Goal: Information Seeking & Learning: Learn about a topic

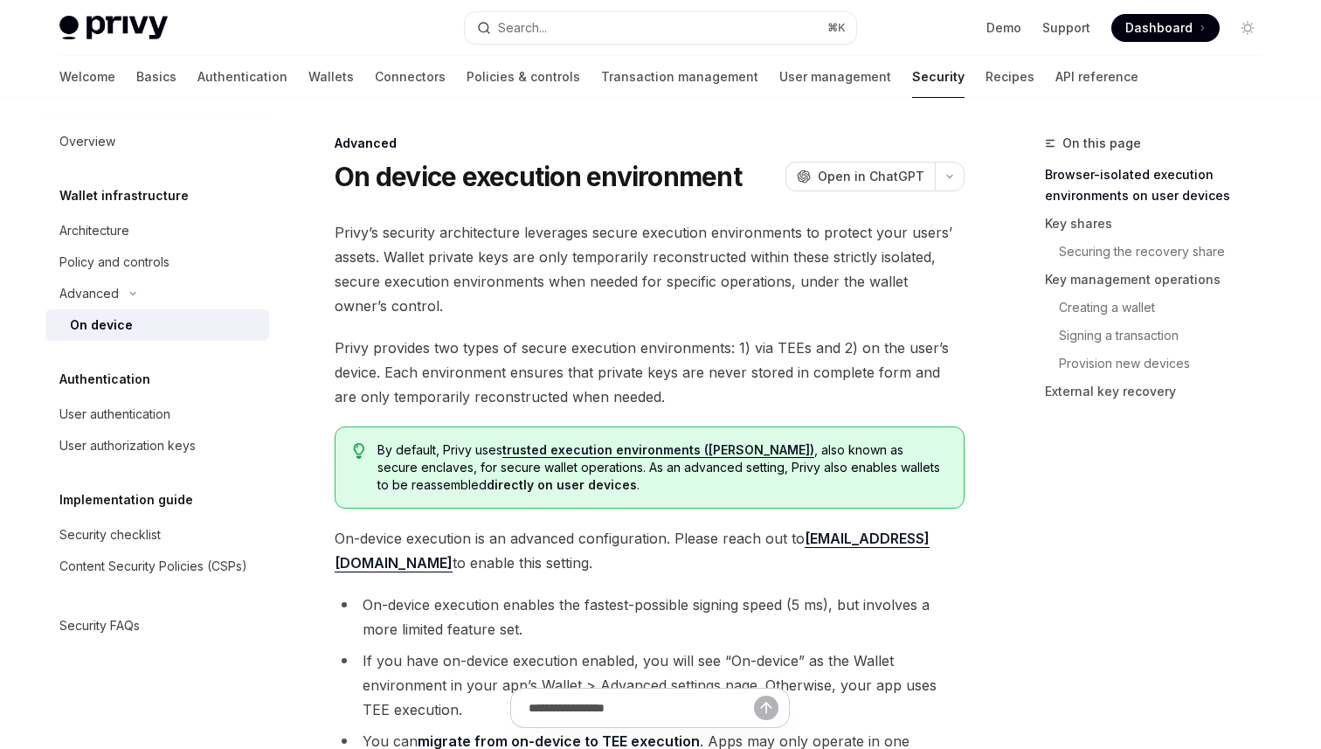
scroll to position [287, 0]
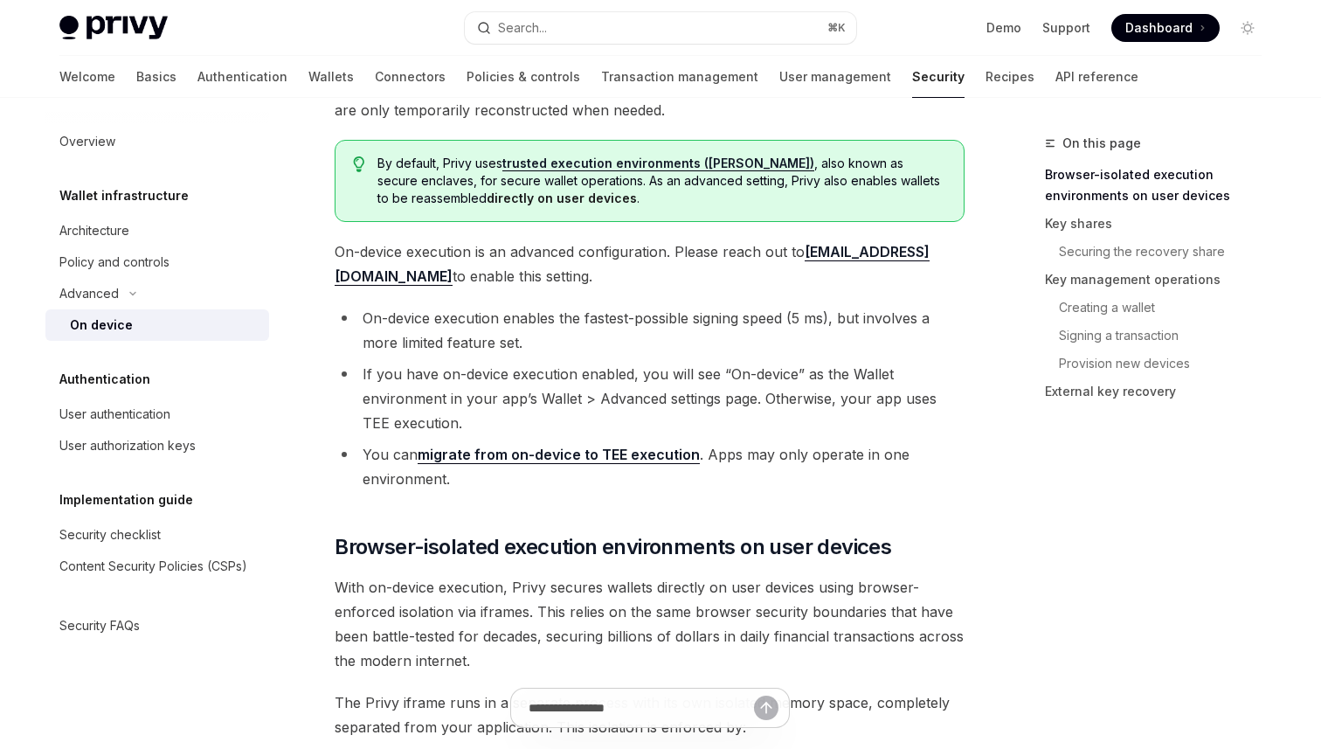
click at [628, 21] on button "Search... ⌘ K" at bounding box center [660, 27] width 391 height 31
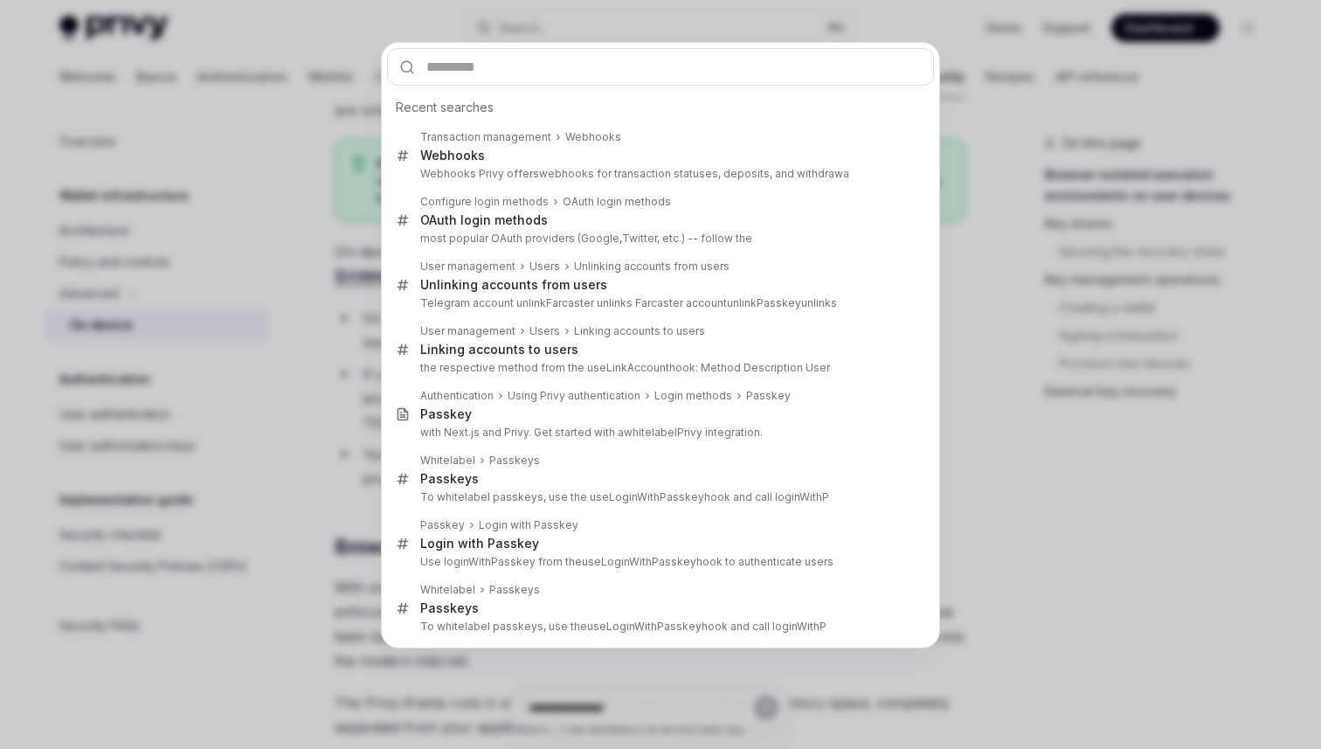
scroll to position [0, 0]
type input "**********"
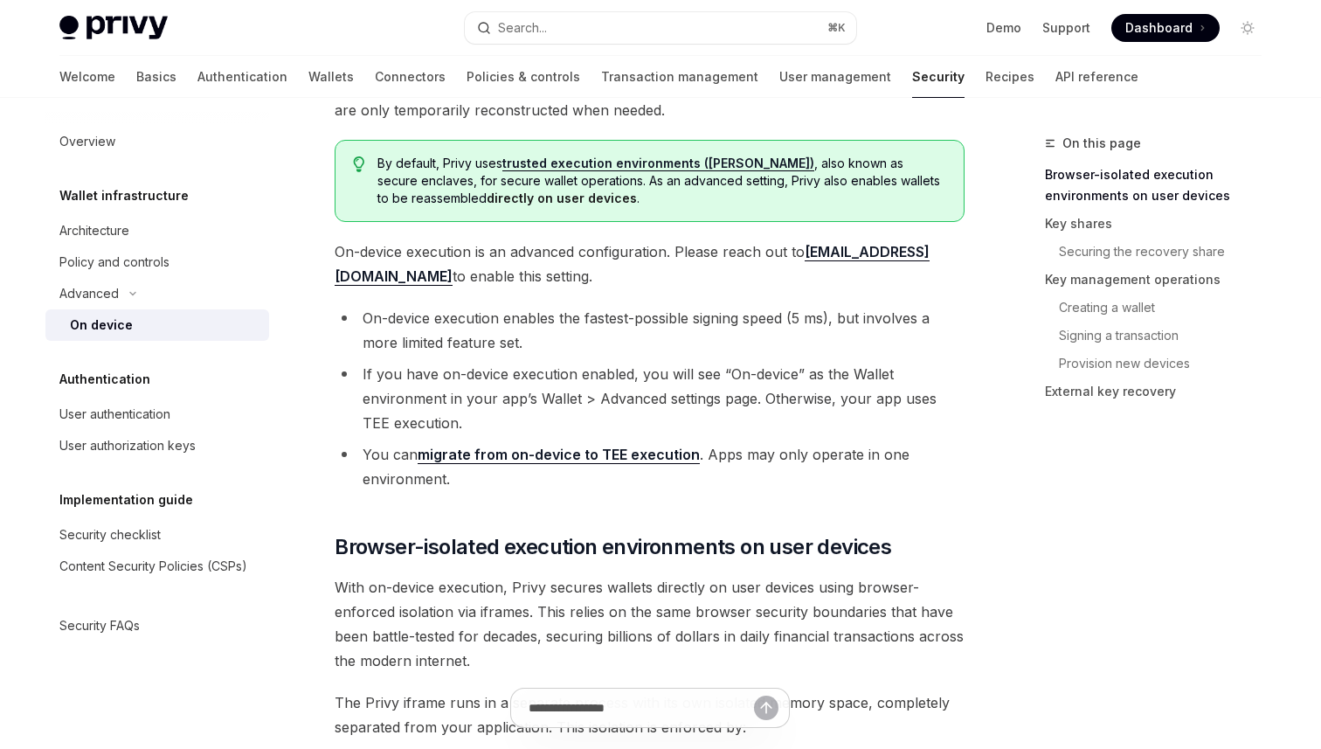
scroll to position [1961, 0]
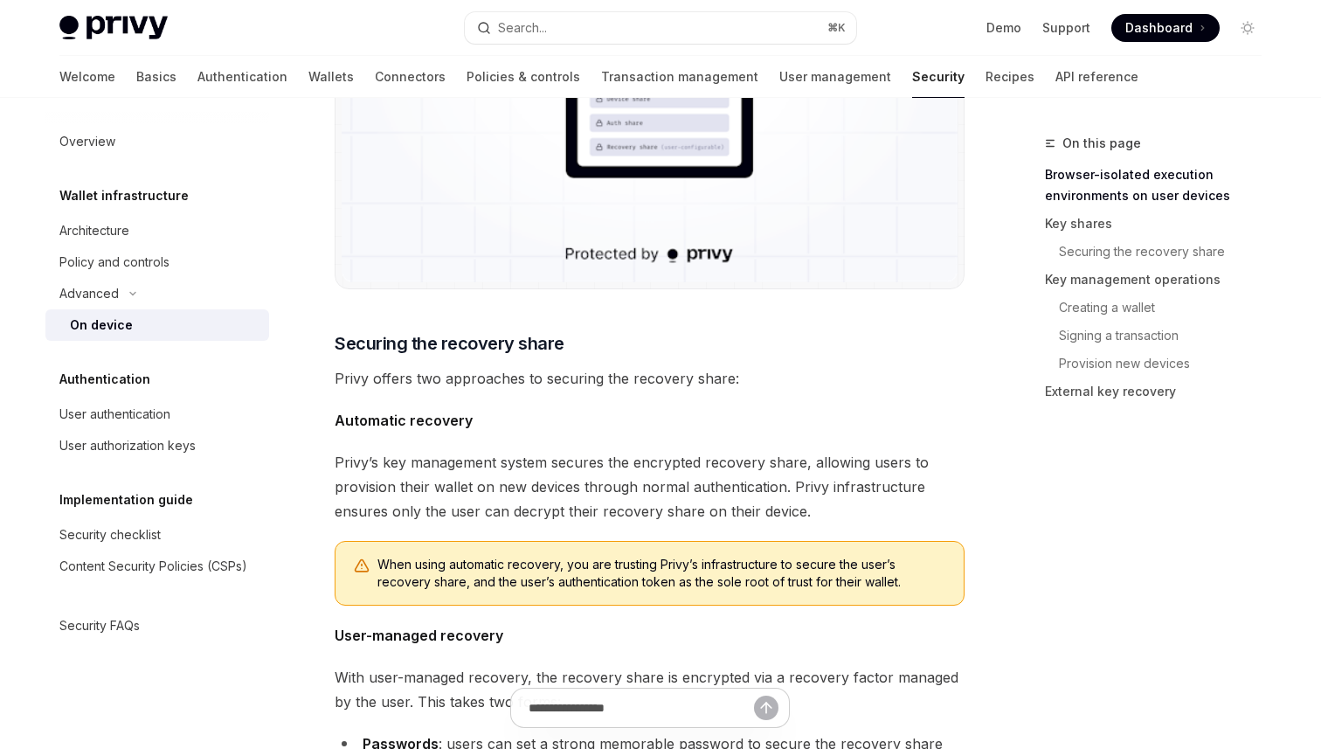
type textarea "*"
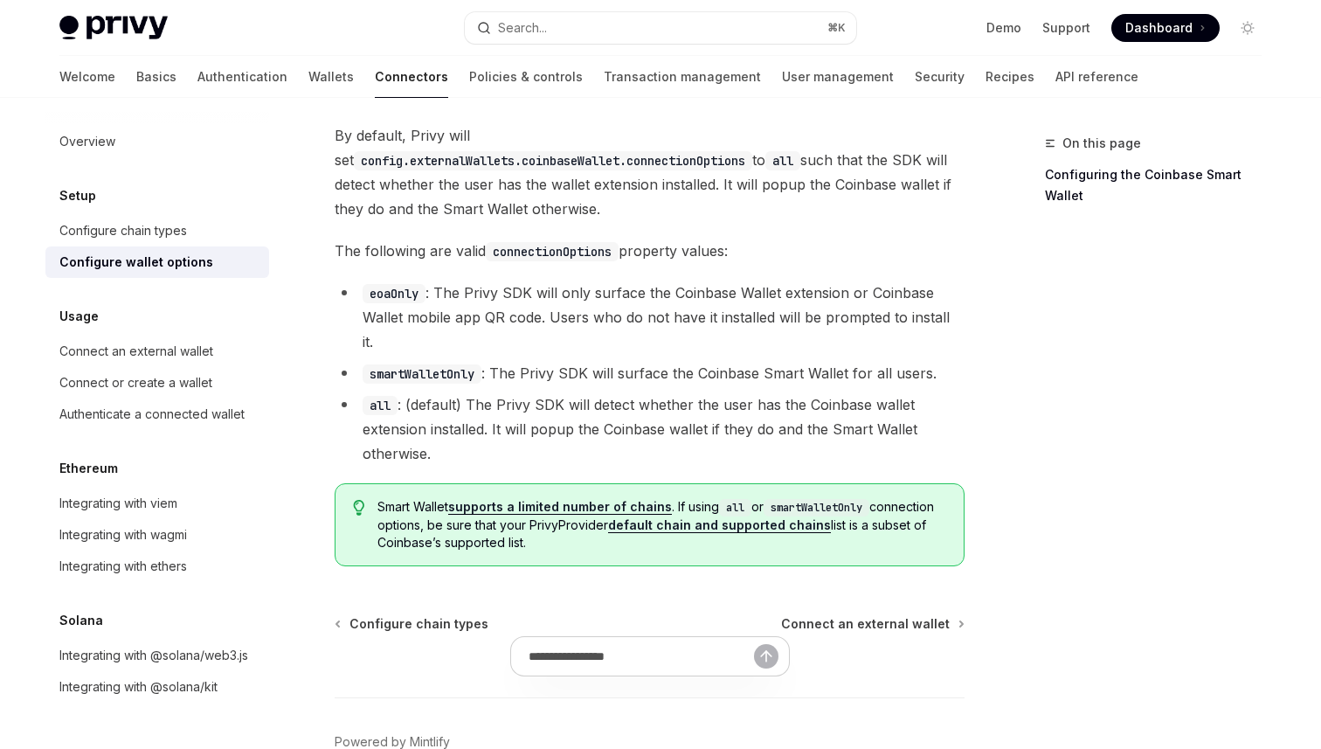
scroll to position [2585, 0]
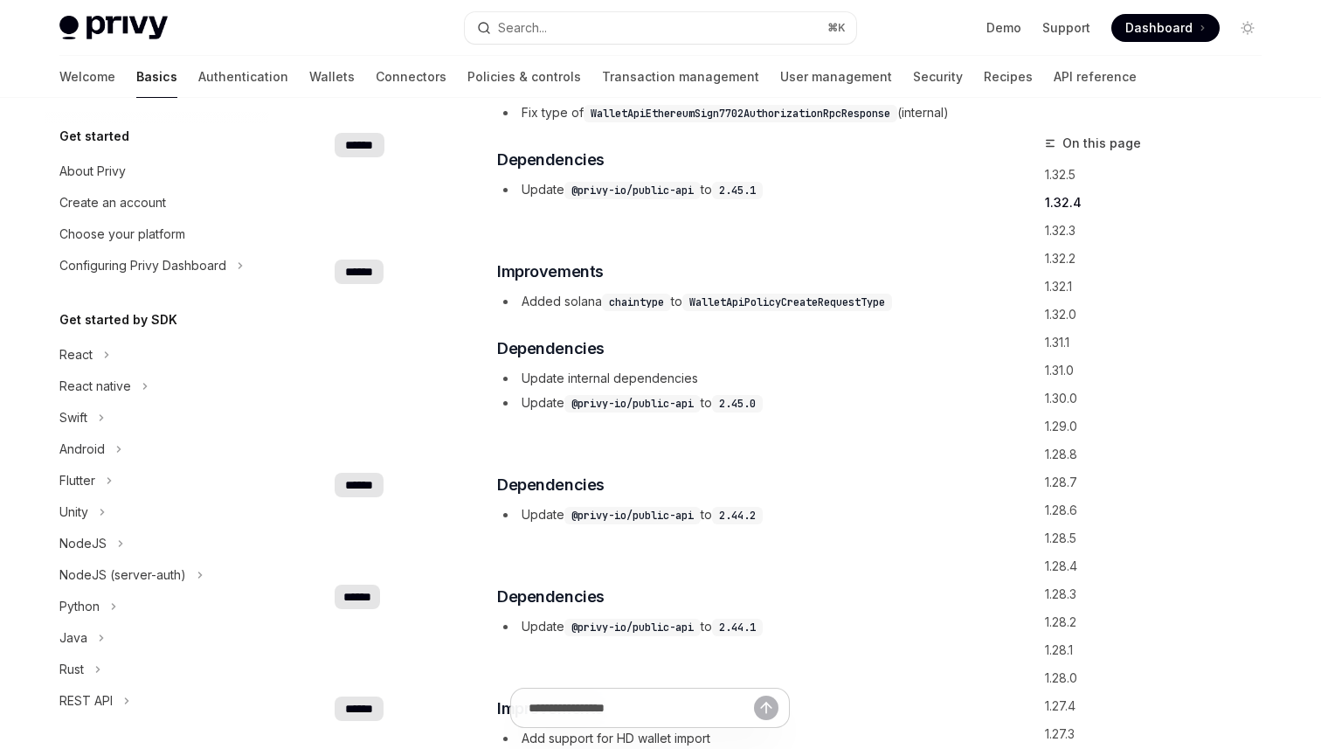
click at [958, 100] on div "​ Bug Fixes Fix type of WalletApiEthereumSign7702AuthorizationRpcResponse (inte…" at bounding box center [730, 135] width 466 height 129
click at [1054, 78] on link "API reference" at bounding box center [1095, 77] width 83 height 42
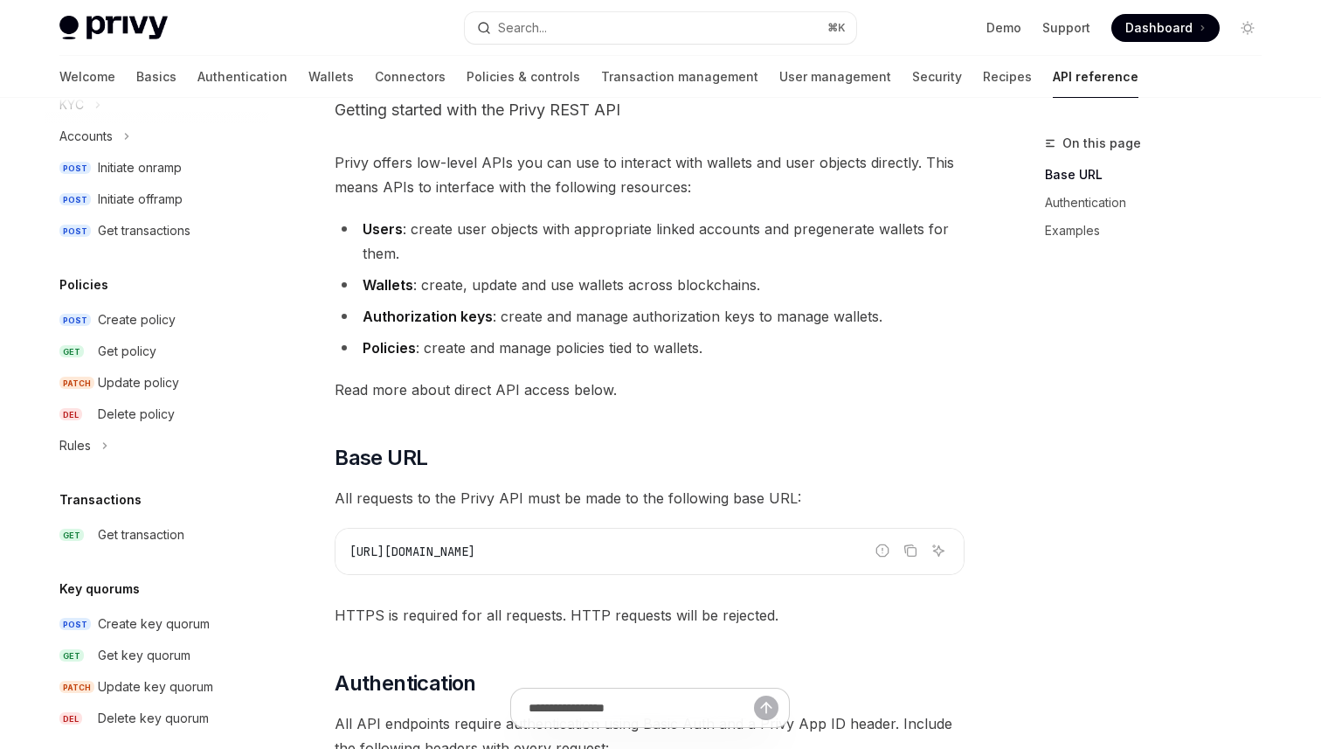
scroll to position [760, 0]
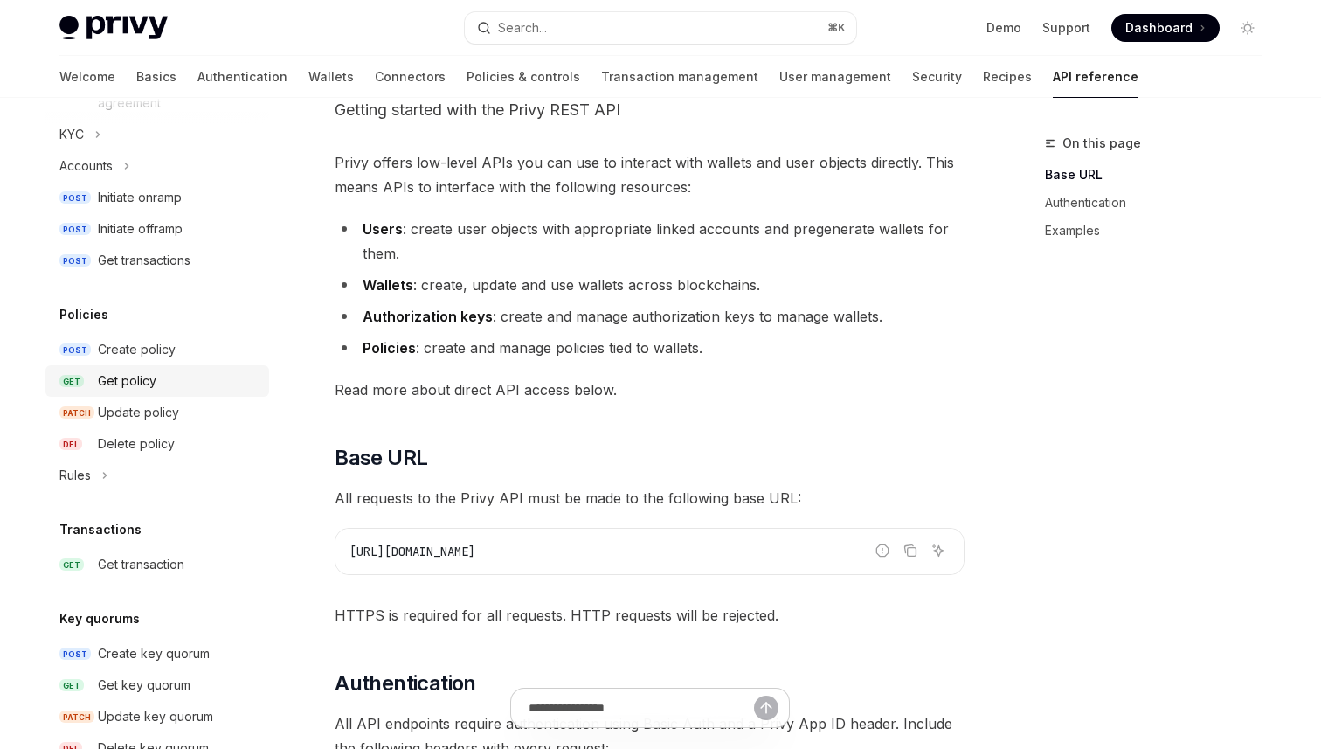
click at [142, 375] on div "Get policy" at bounding box center [127, 380] width 59 height 21
type textarea "*"
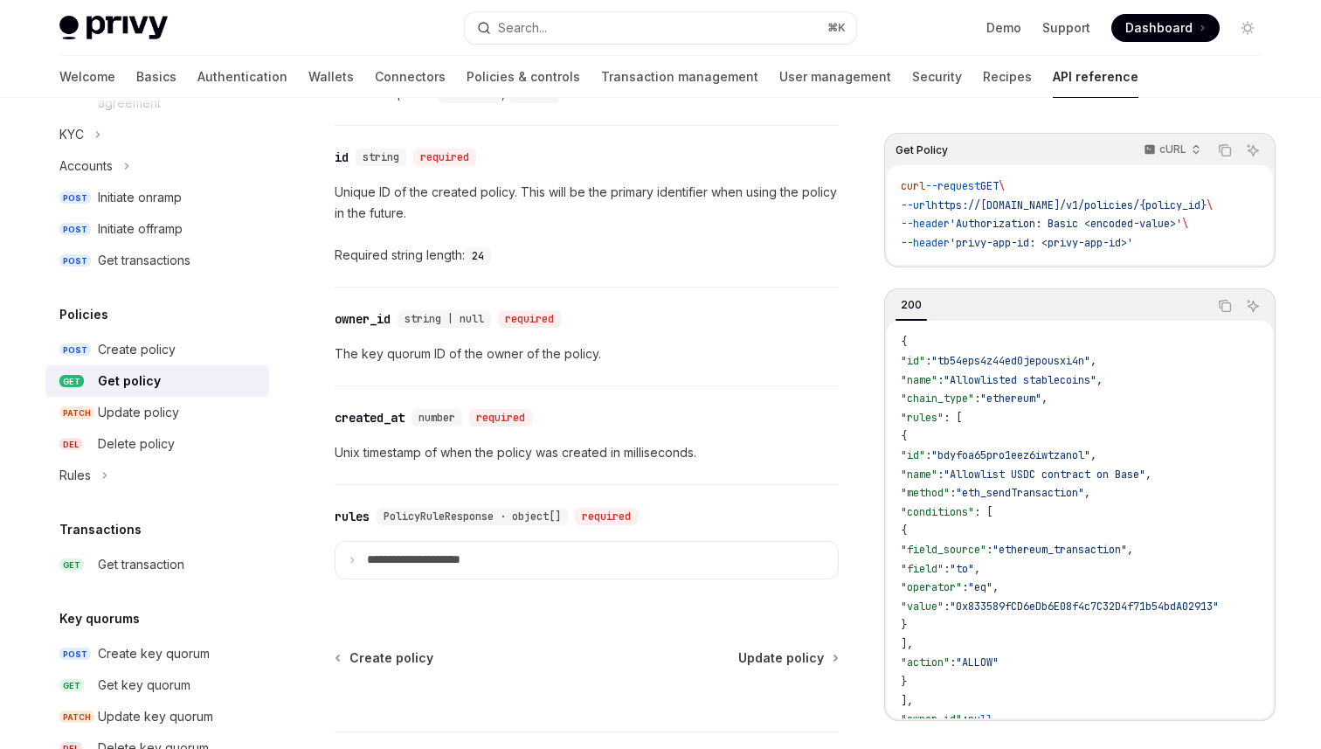
scroll to position [1348, 0]
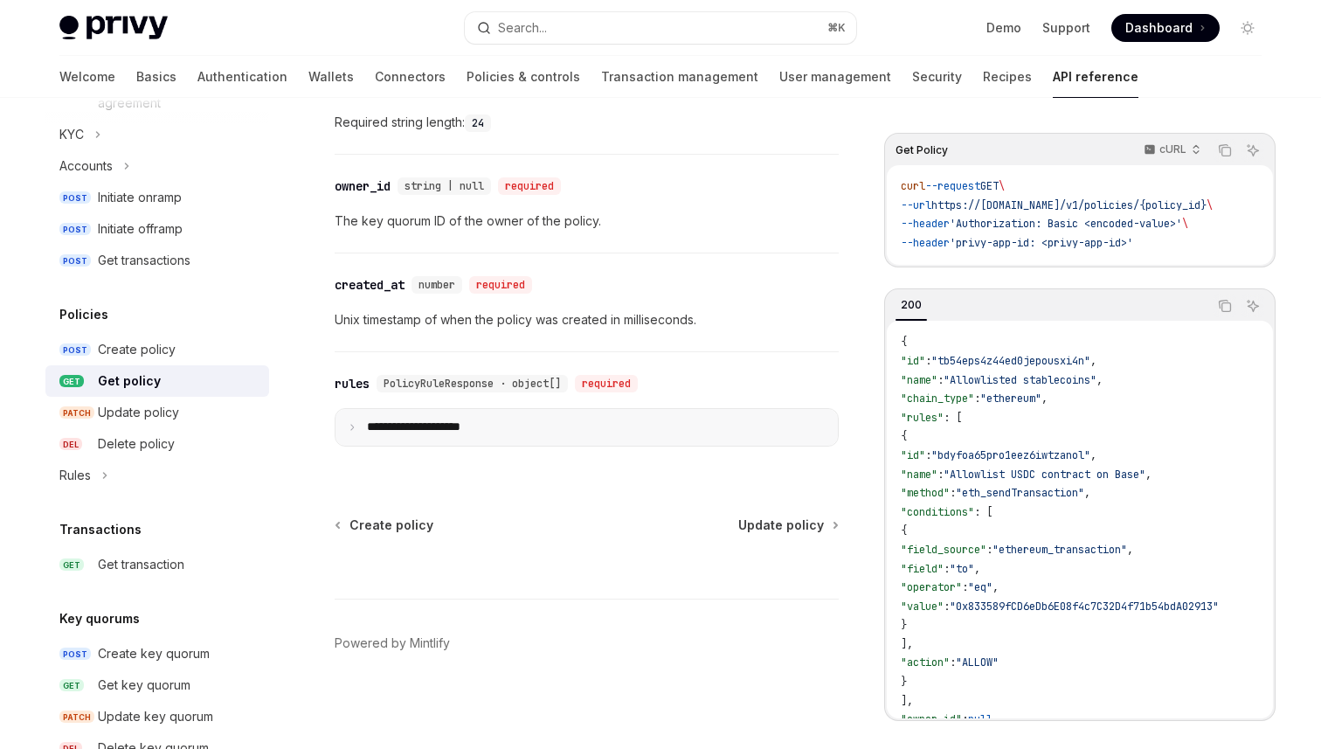
click at [453, 425] on p "**********" at bounding box center [427, 427] width 121 height 16
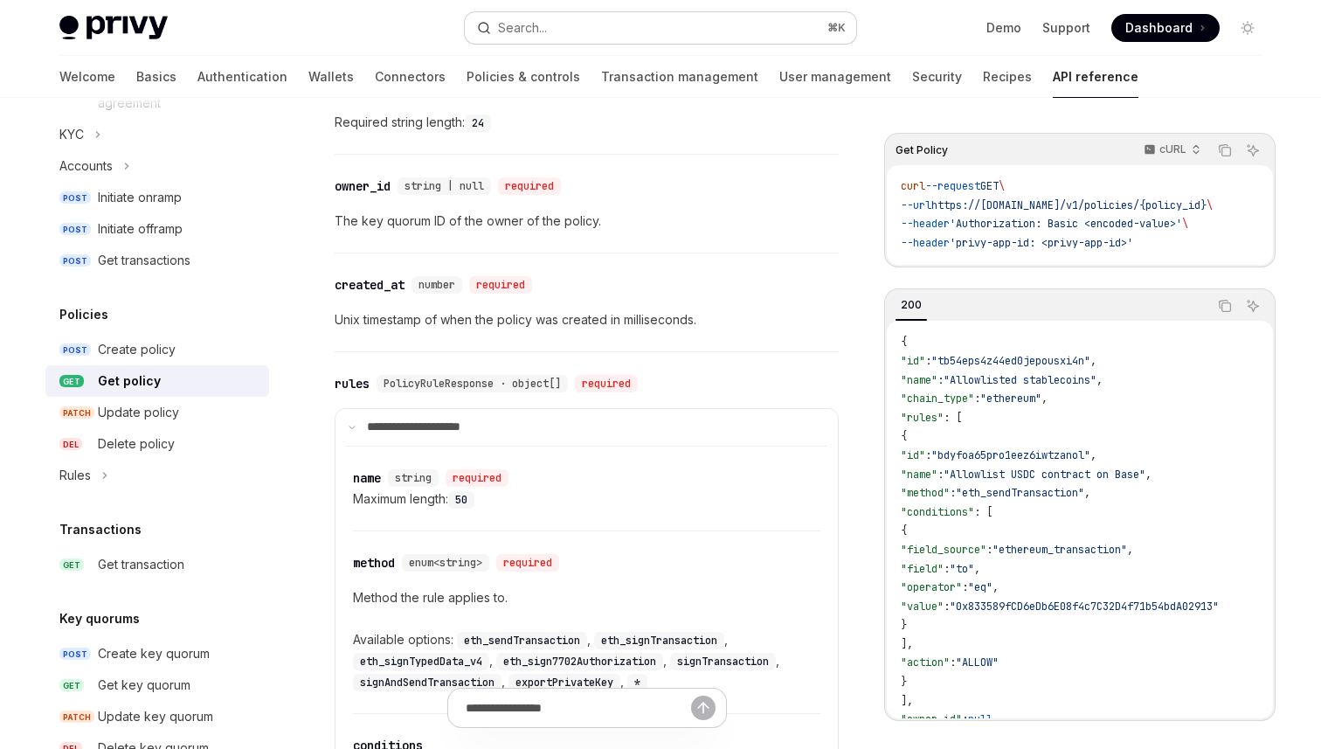
click at [564, 37] on button "Search... ⌘ K" at bounding box center [660, 27] width 391 height 31
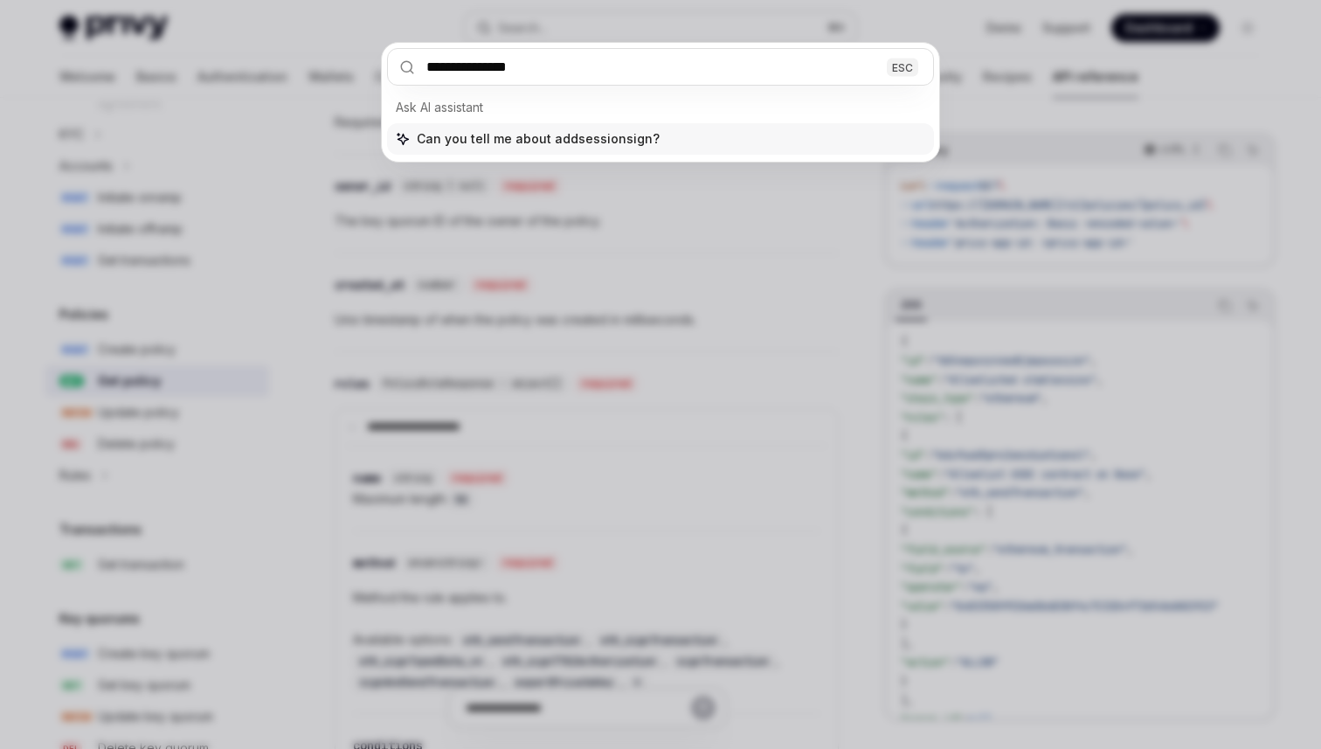
type input "**********"
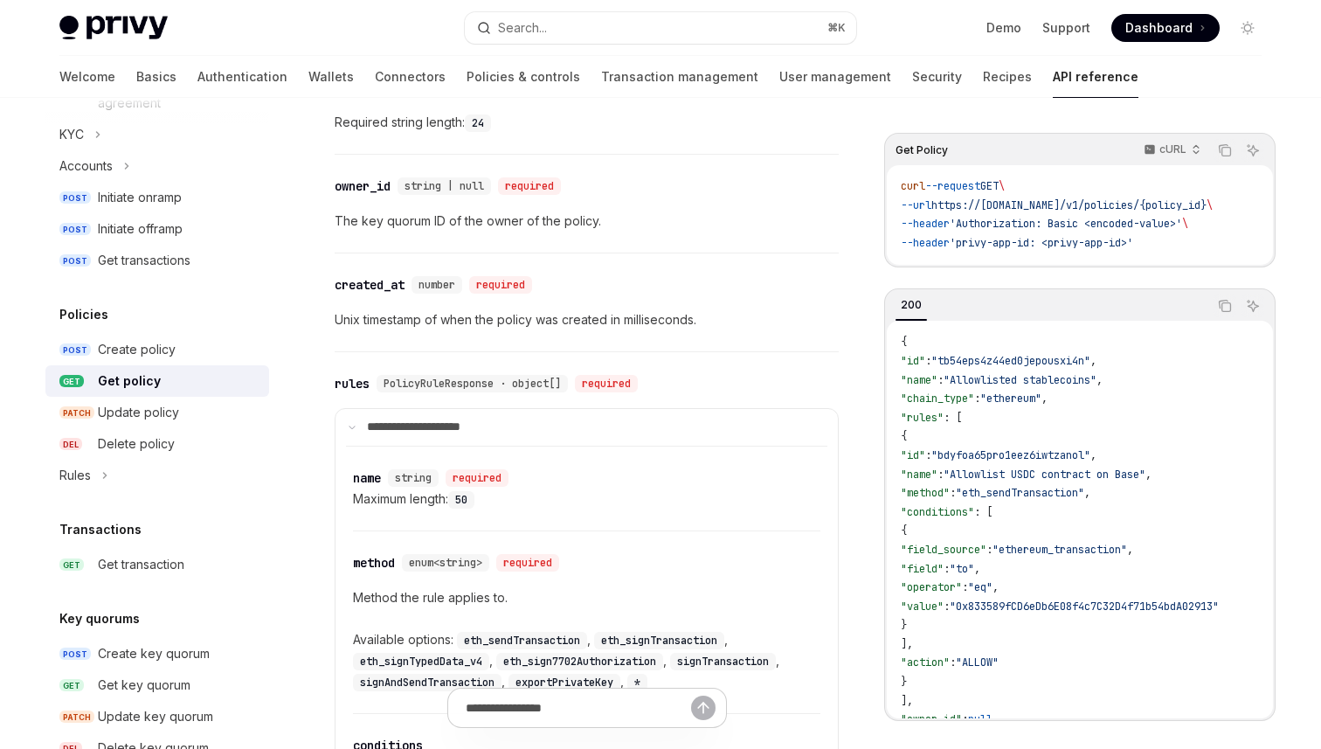
type textarea "*"
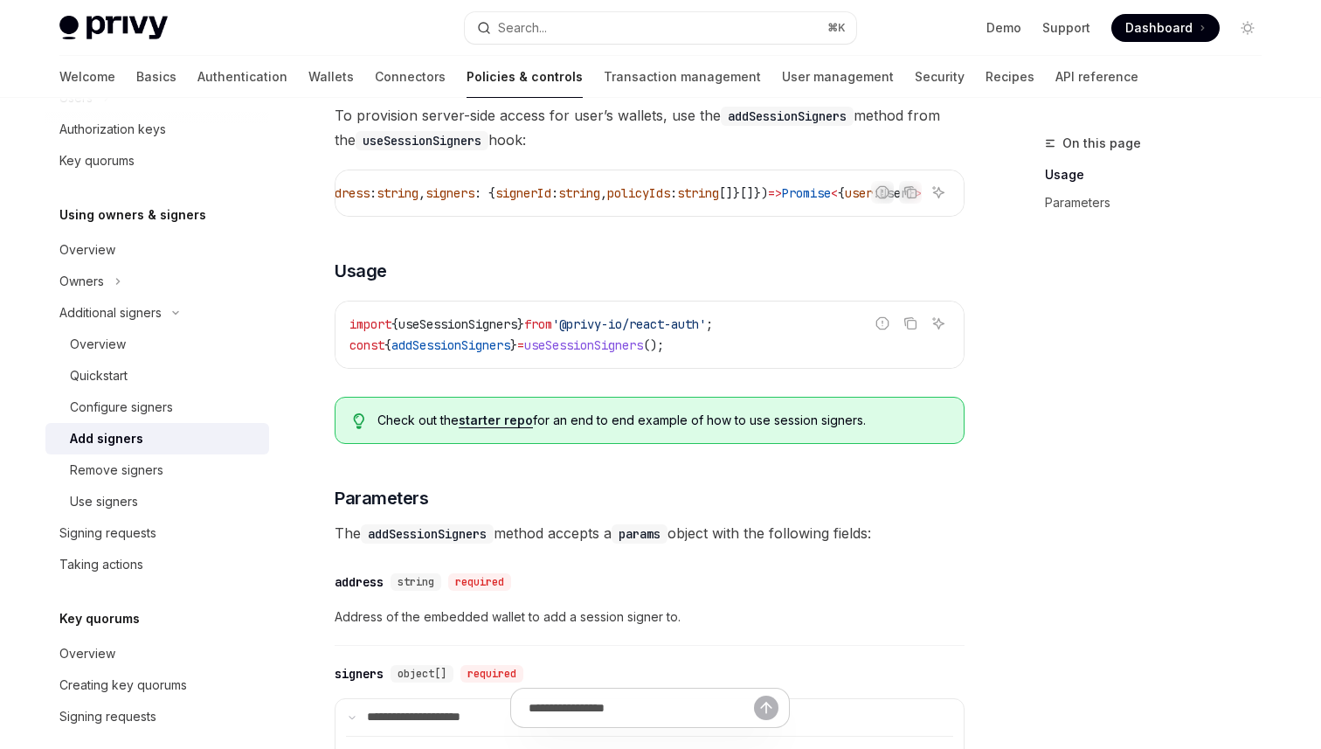
scroll to position [286, 0]
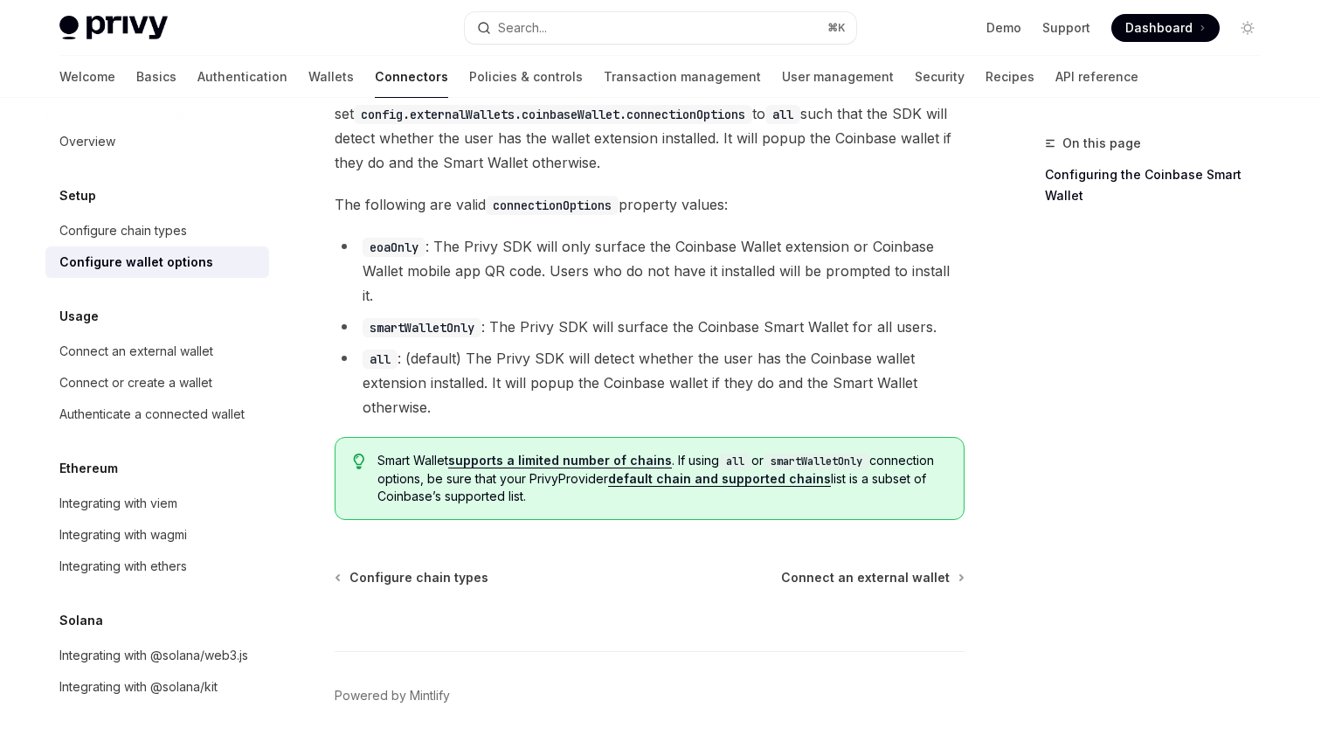
click at [571, 37] on button "Search... ⌘ K" at bounding box center [660, 27] width 391 height 31
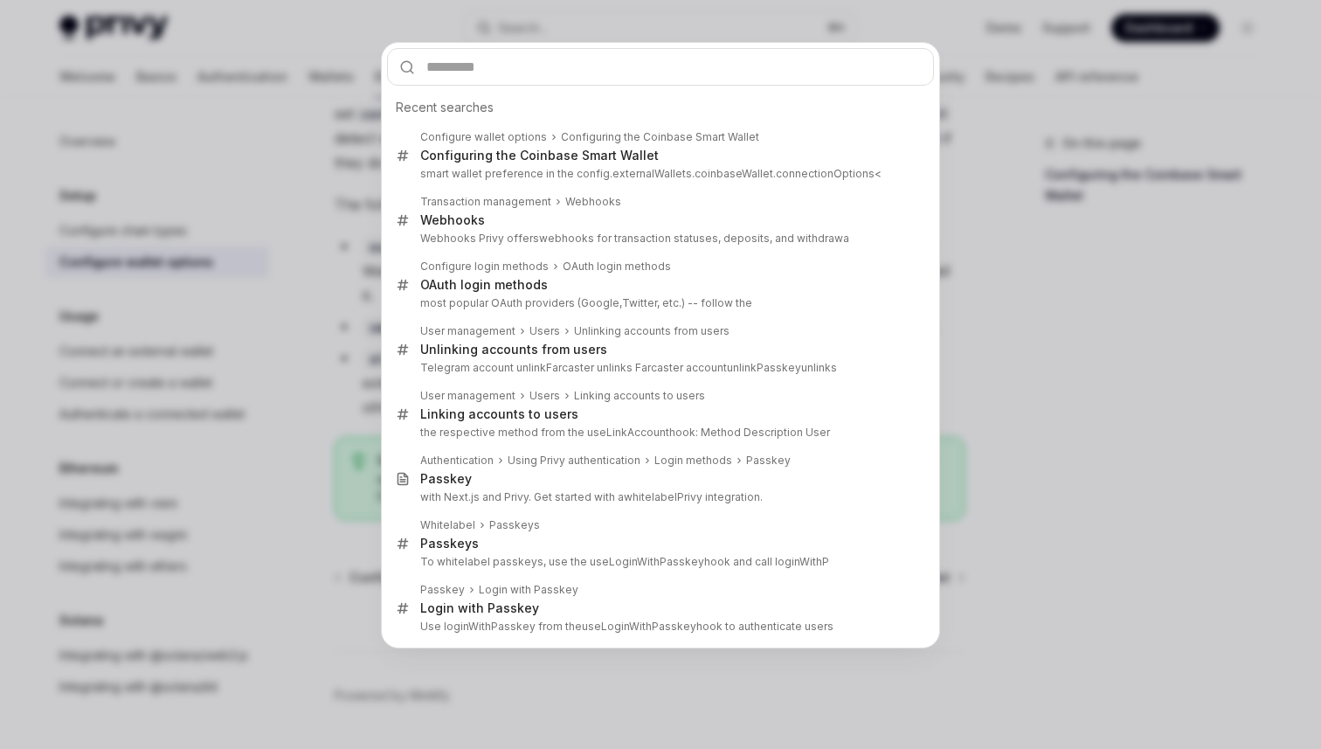
type input "*"
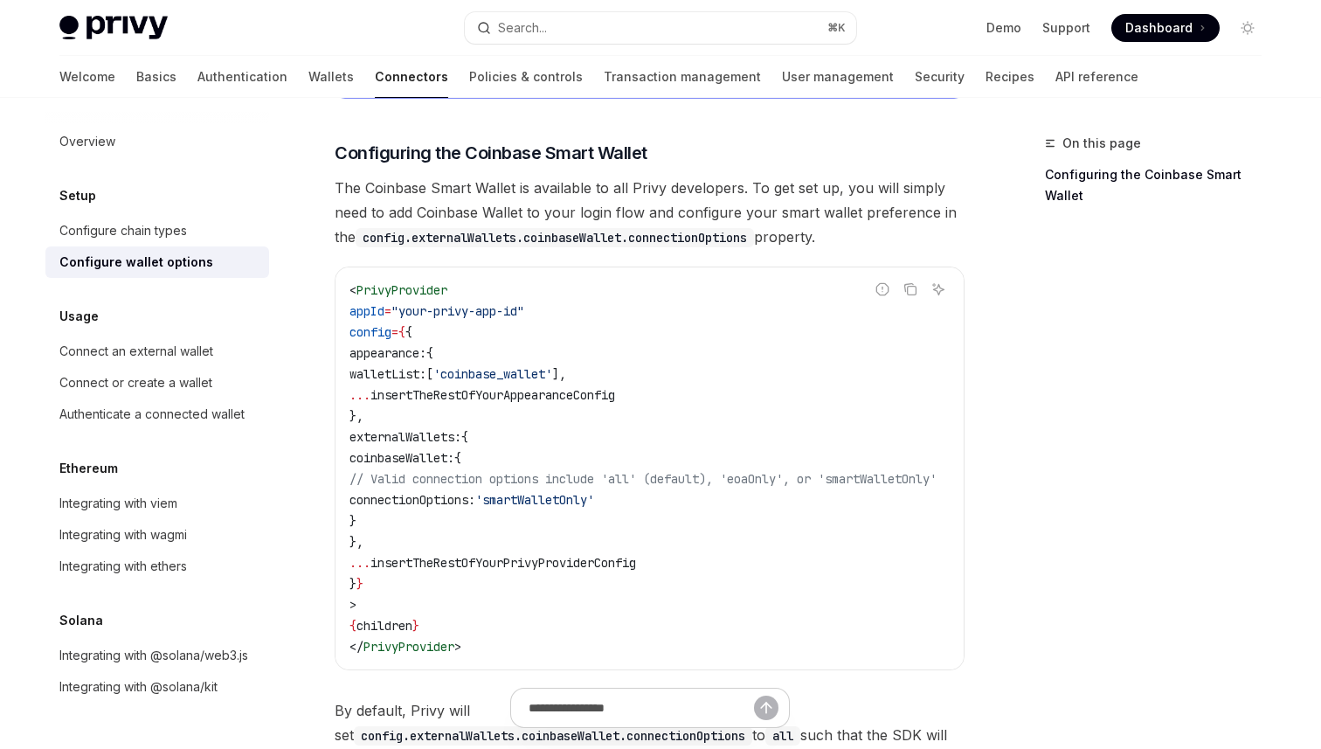
scroll to position [1961, 0]
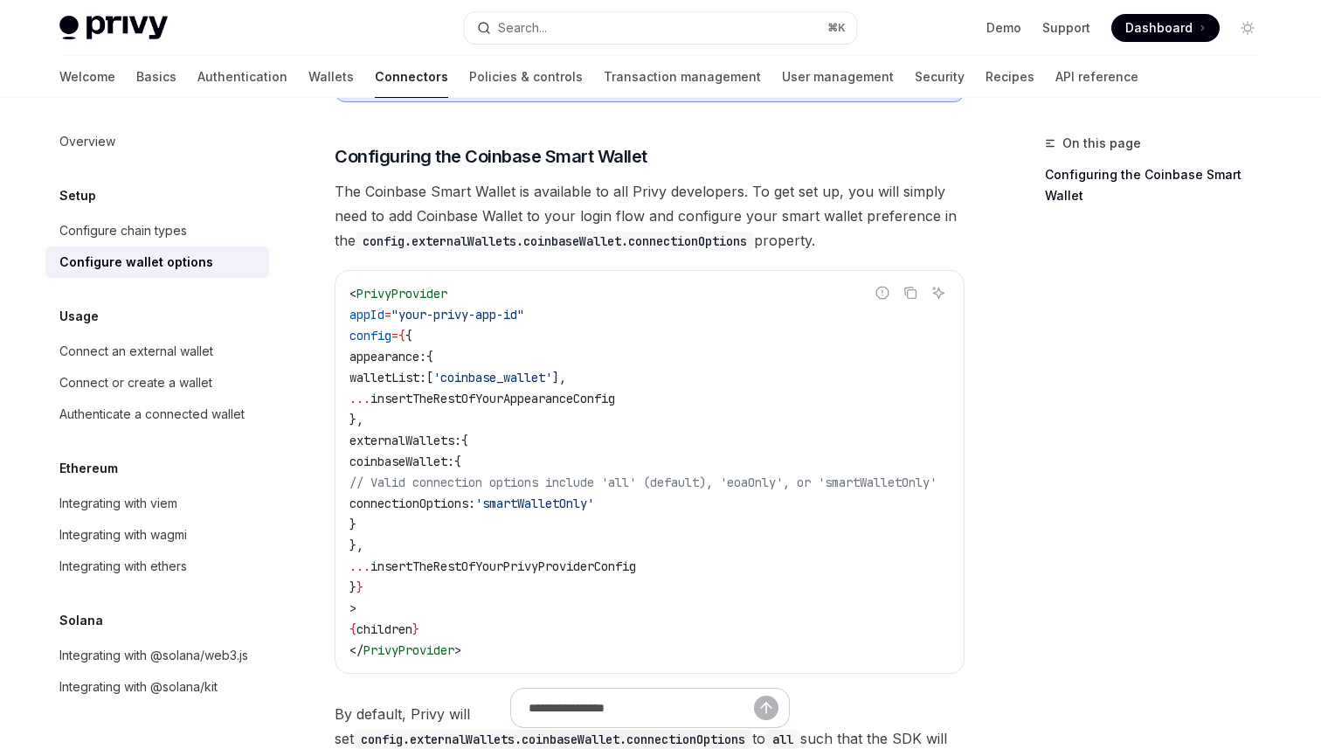
click at [435, 453] on span "coinbaseWallet:" at bounding box center [401, 461] width 105 height 16
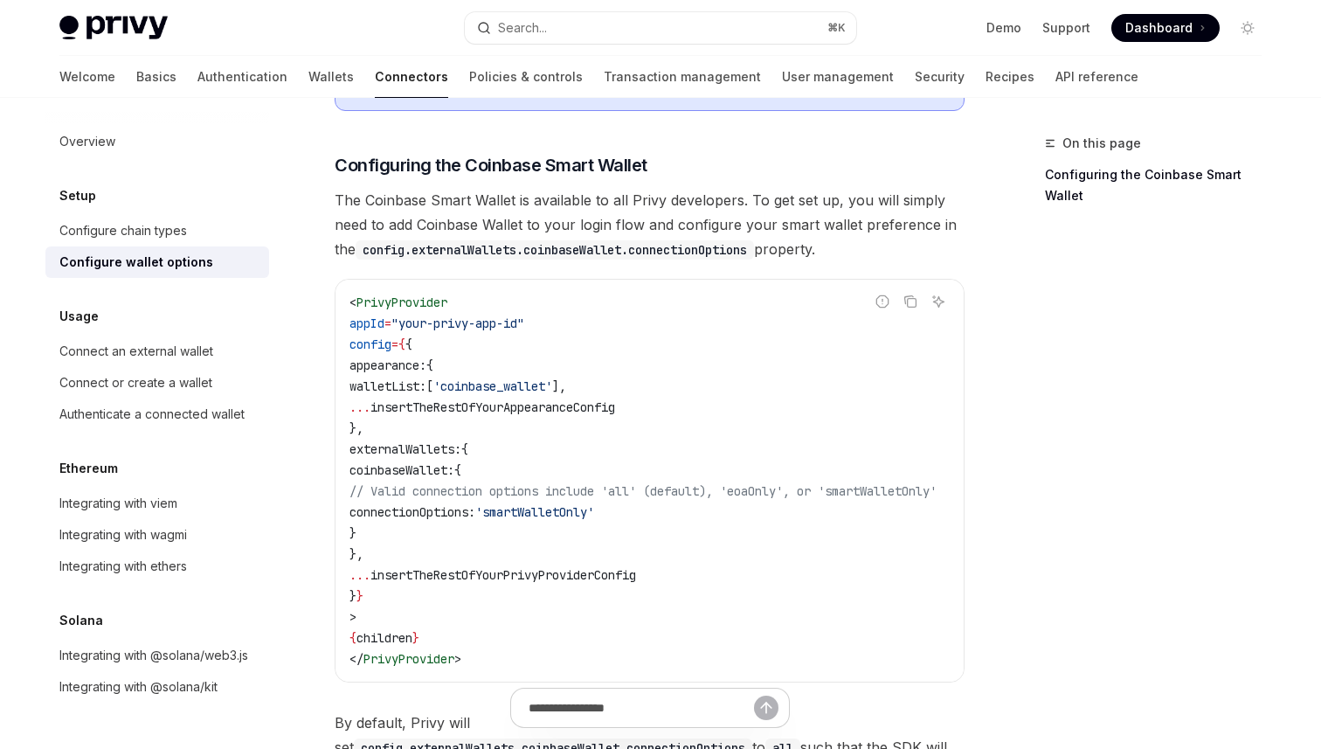
scroll to position [2585, 0]
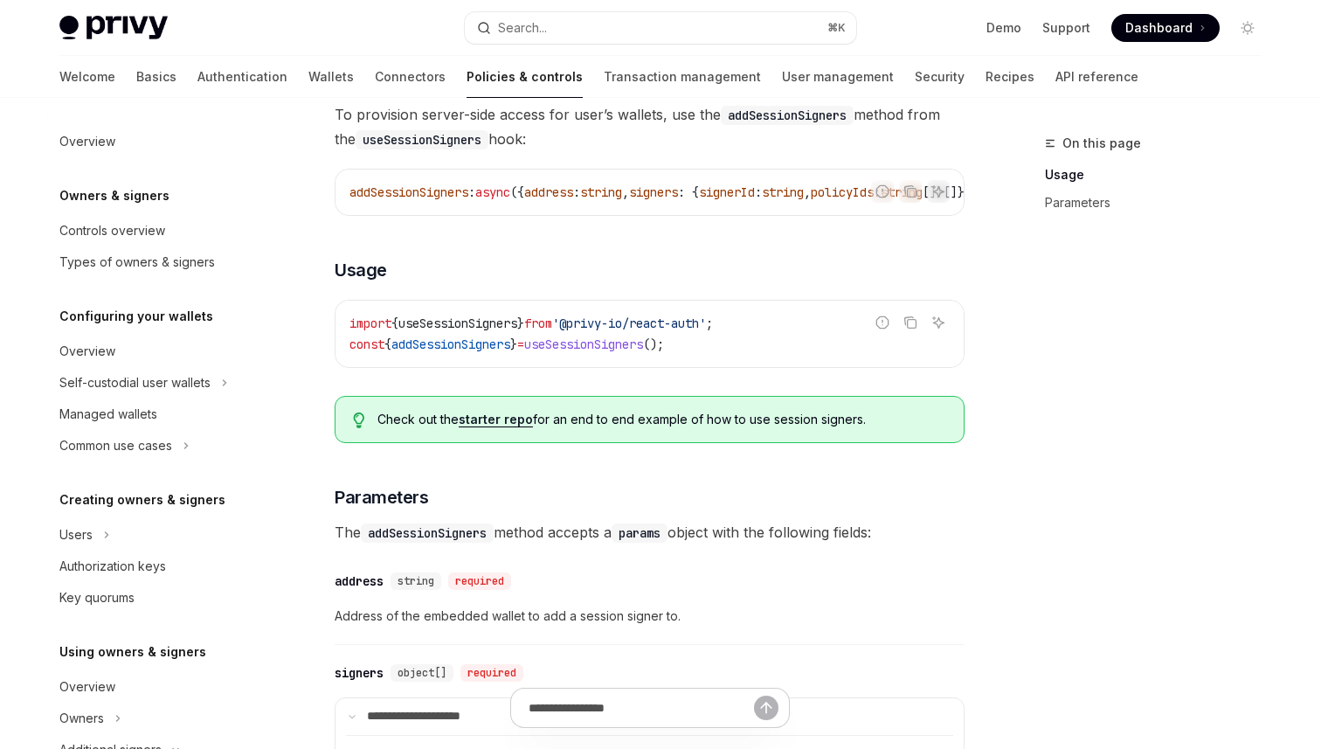
scroll to position [0, 251]
